Goal: Navigation & Orientation: Find specific page/section

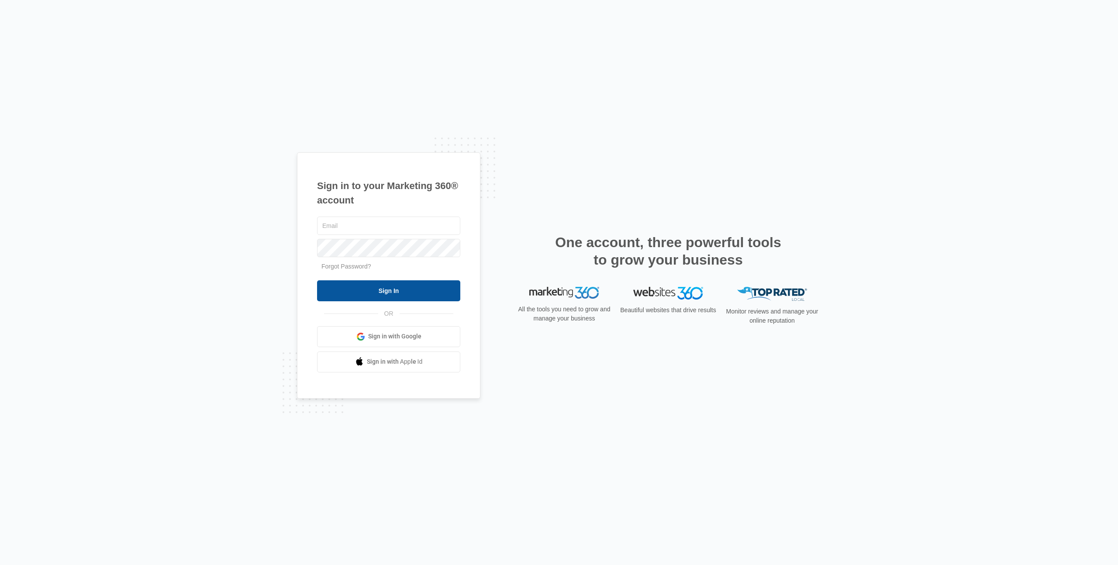
type input "lkinkaid@ksolv.com"
click at [376, 296] on input "Sign In" at bounding box center [388, 290] width 143 height 21
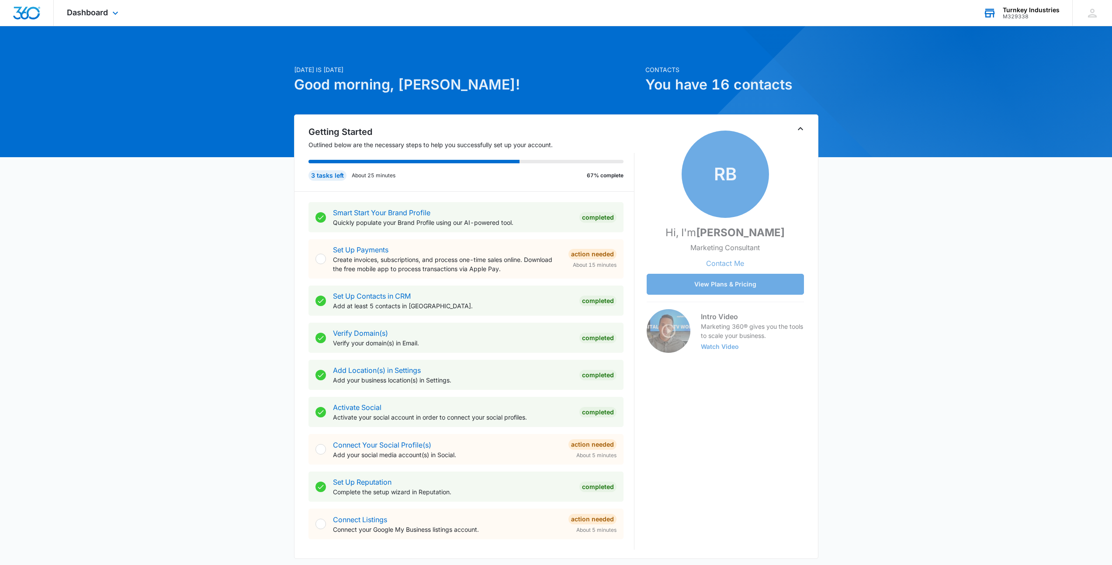
click at [999, 14] on div "Turnkey Industries M329338 Your Accounts View All" at bounding box center [1021, 13] width 102 height 26
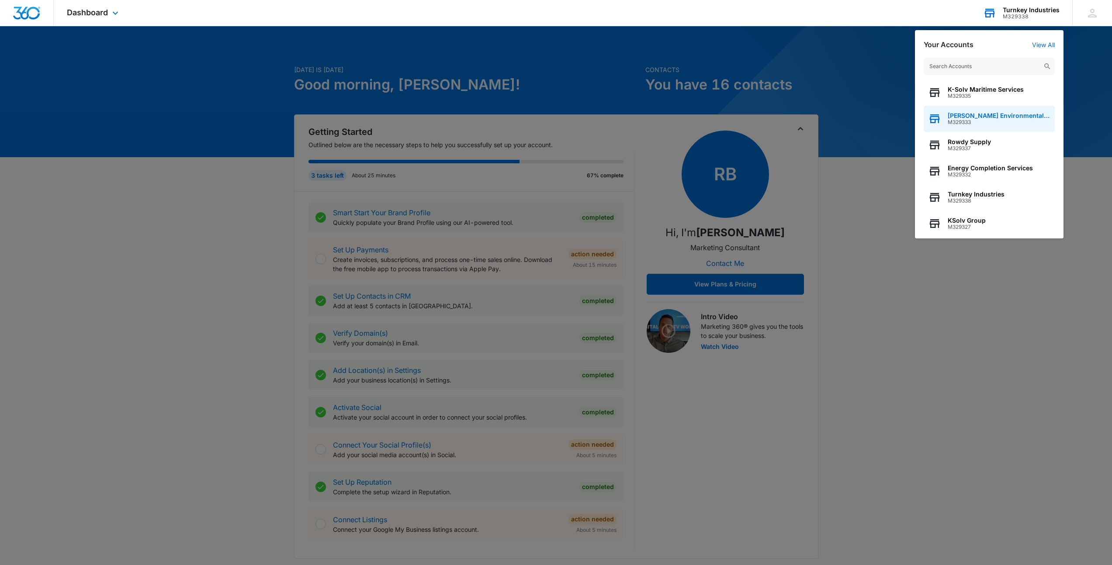
click at [962, 126] on div "Garner Environmental Solutions M329333" at bounding box center [988, 119] width 131 height 26
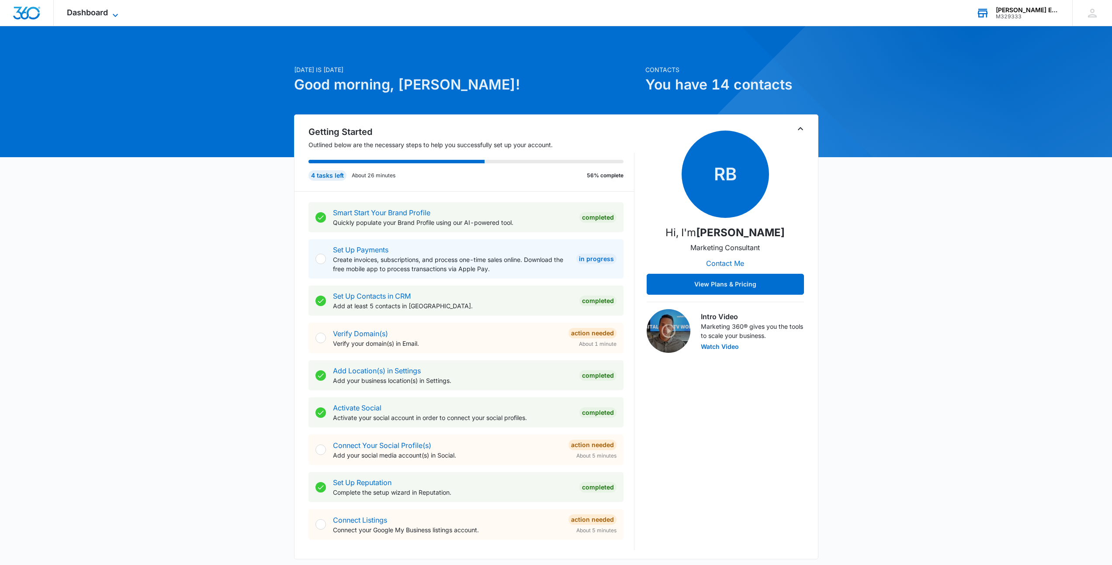
click at [103, 16] on span "Dashboard" at bounding box center [87, 12] width 41 height 9
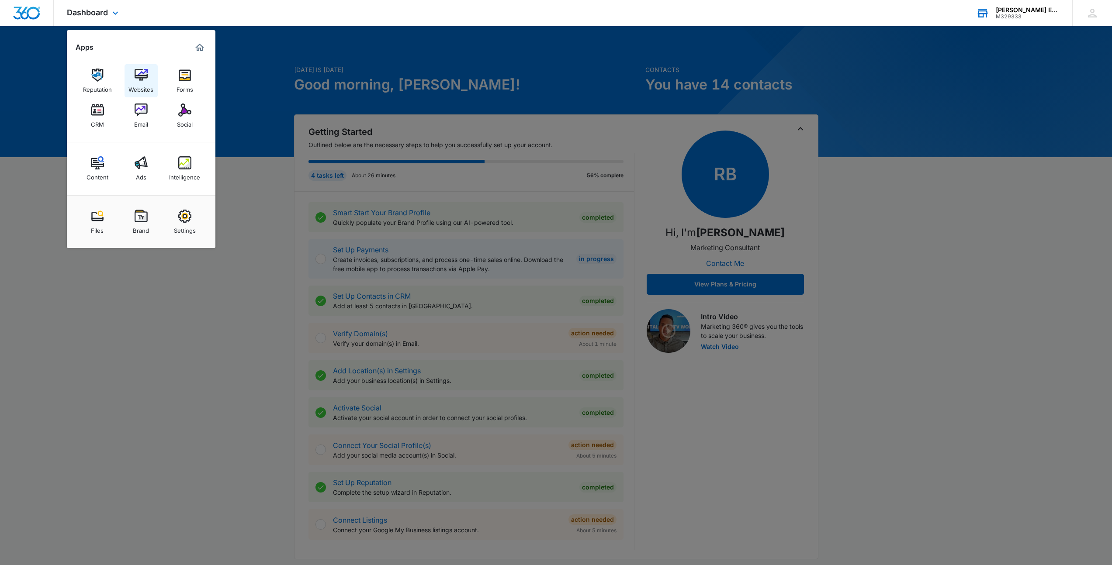
click at [135, 87] on div "Websites" at bounding box center [140, 87] width 25 height 11
